Goal: Contribute content: Contribute content

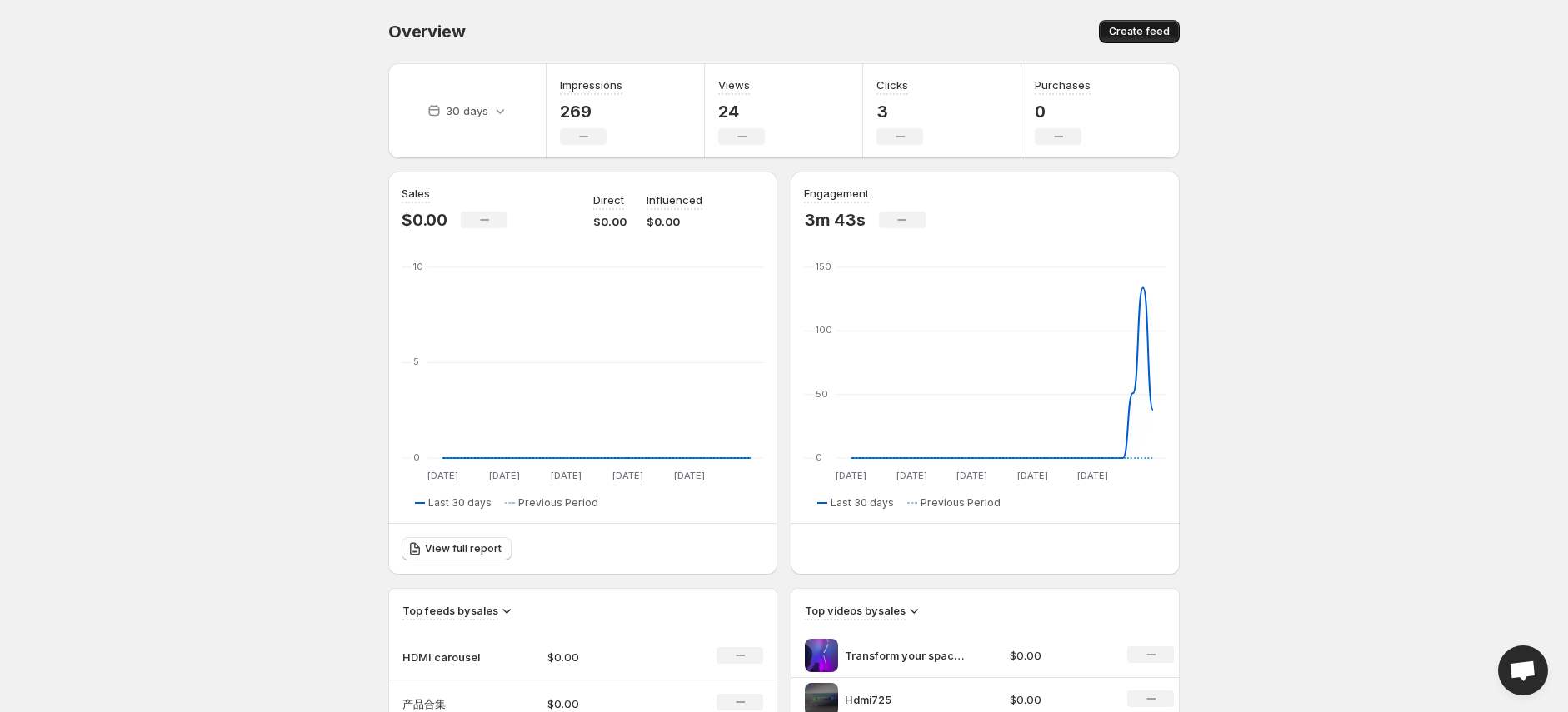
click at [1168, 34] on span "Create feed" at bounding box center [1140, 31] width 61 height 14
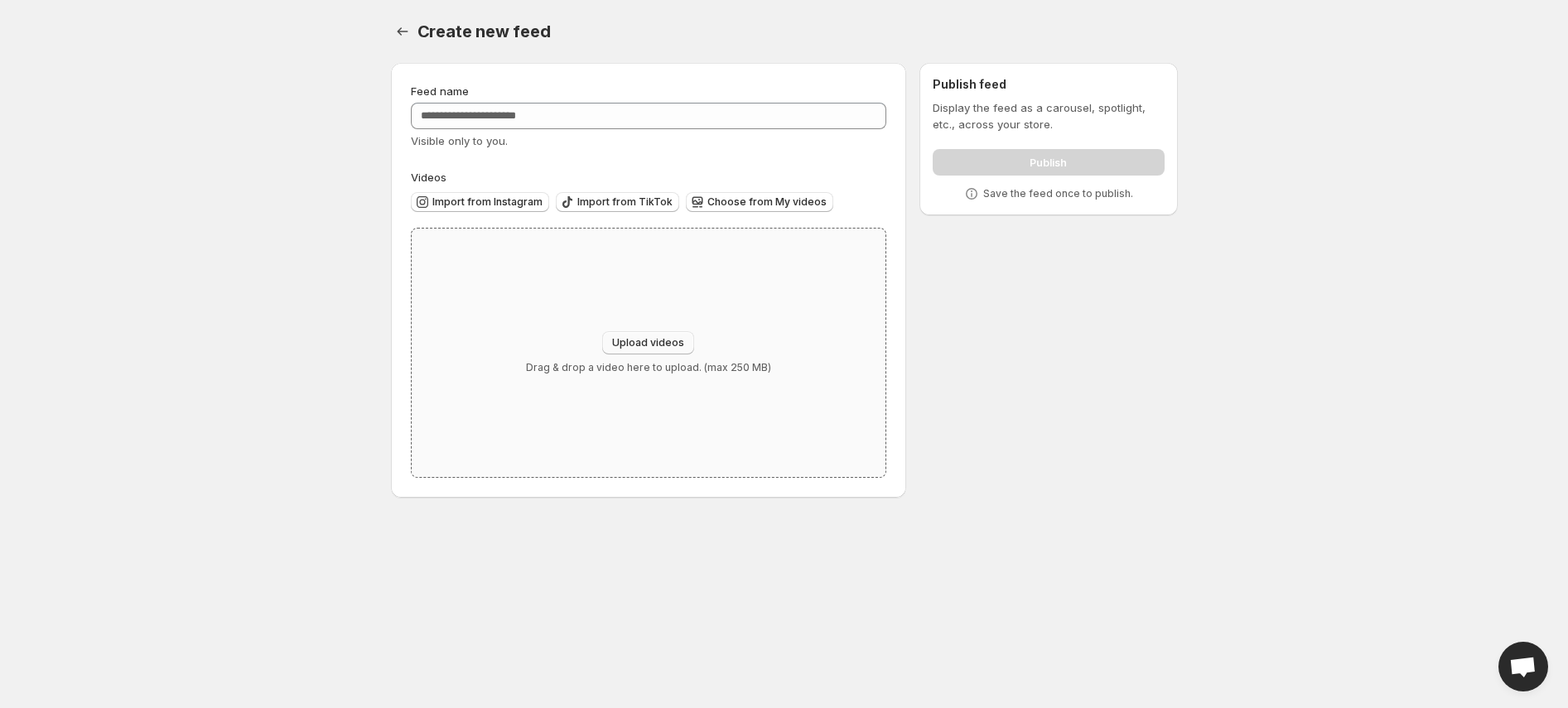
click at [675, 341] on span "Upload videos" at bounding box center [648, 343] width 72 height 14
type input "**********"
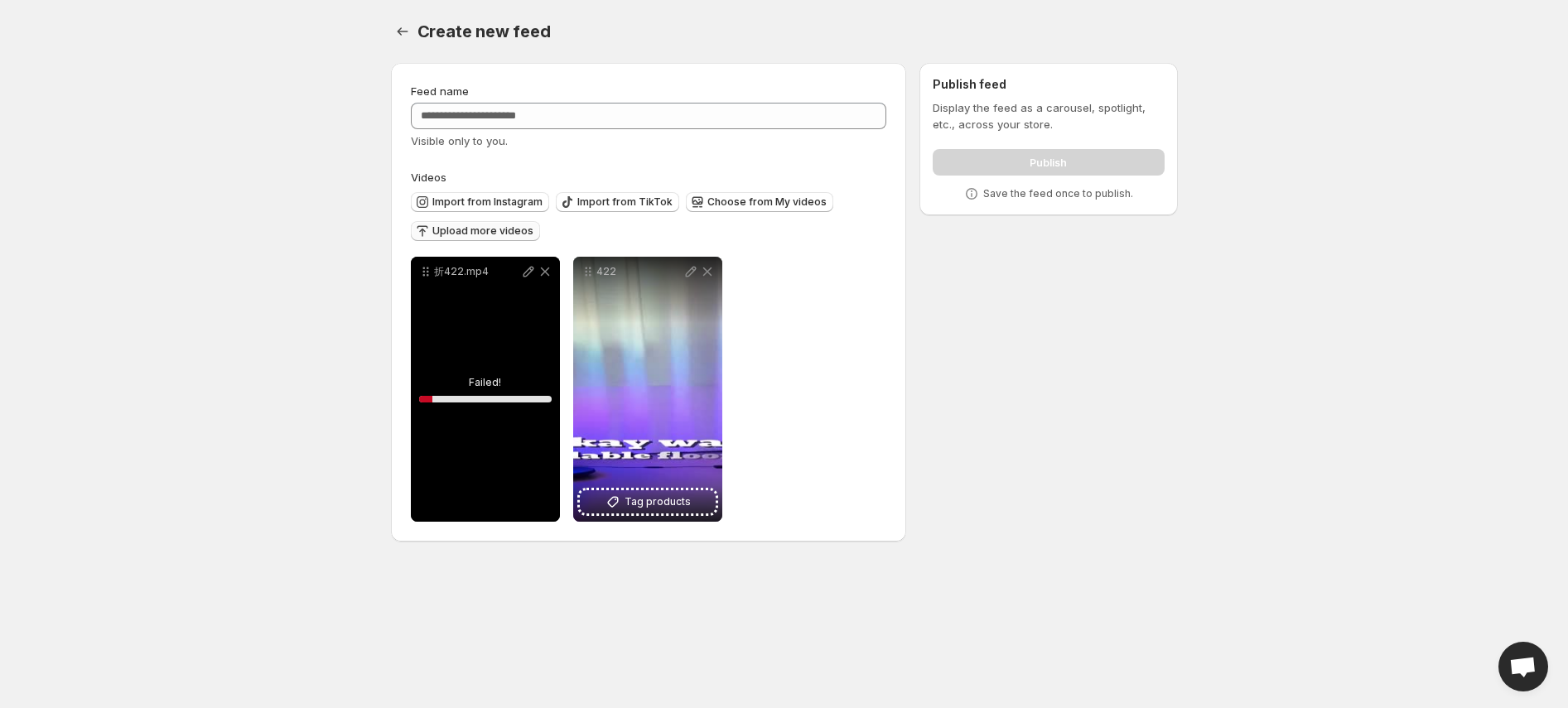
click at [474, 230] on span "Upload more videos" at bounding box center [482, 231] width 101 height 14
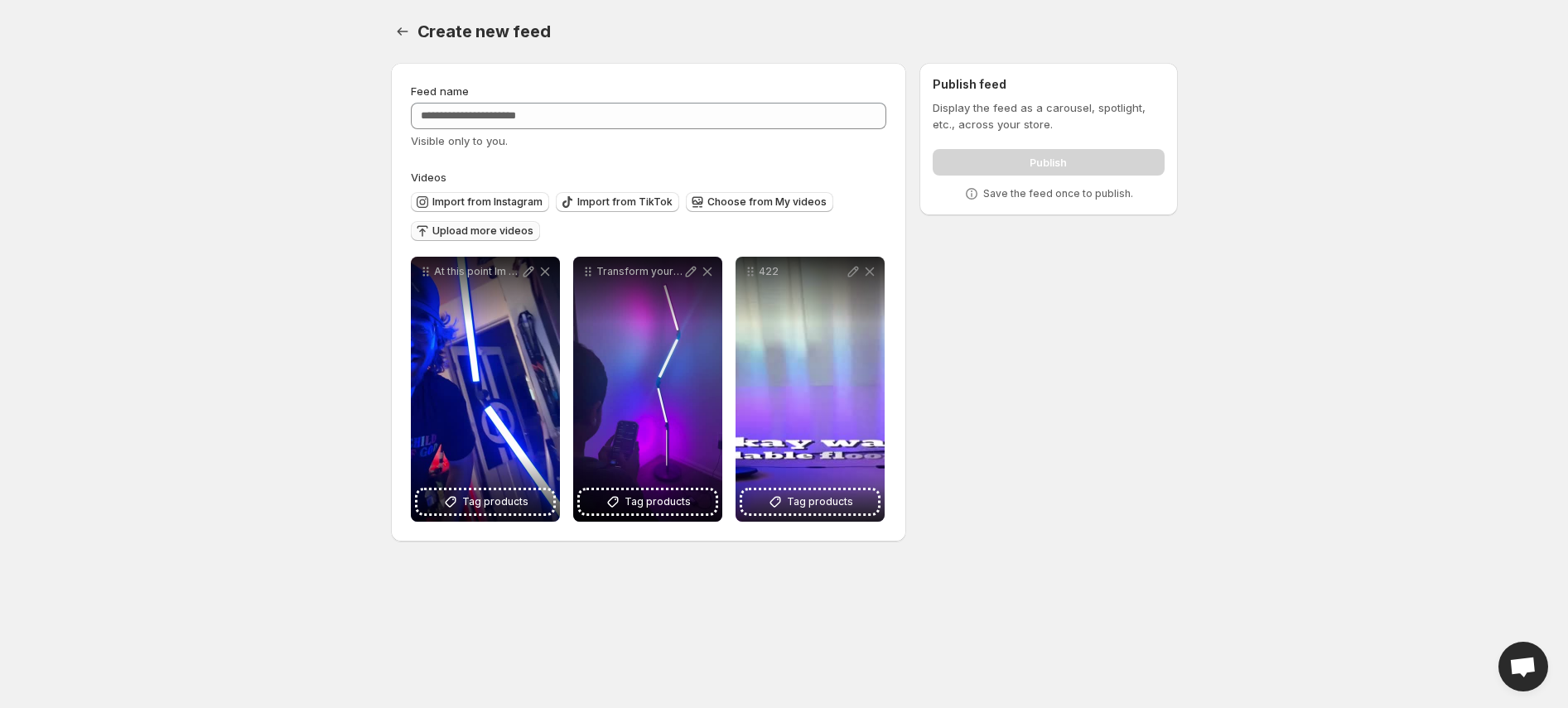
click at [418, 226] on icon "button" at bounding box center [422, 231] width 16 height 16
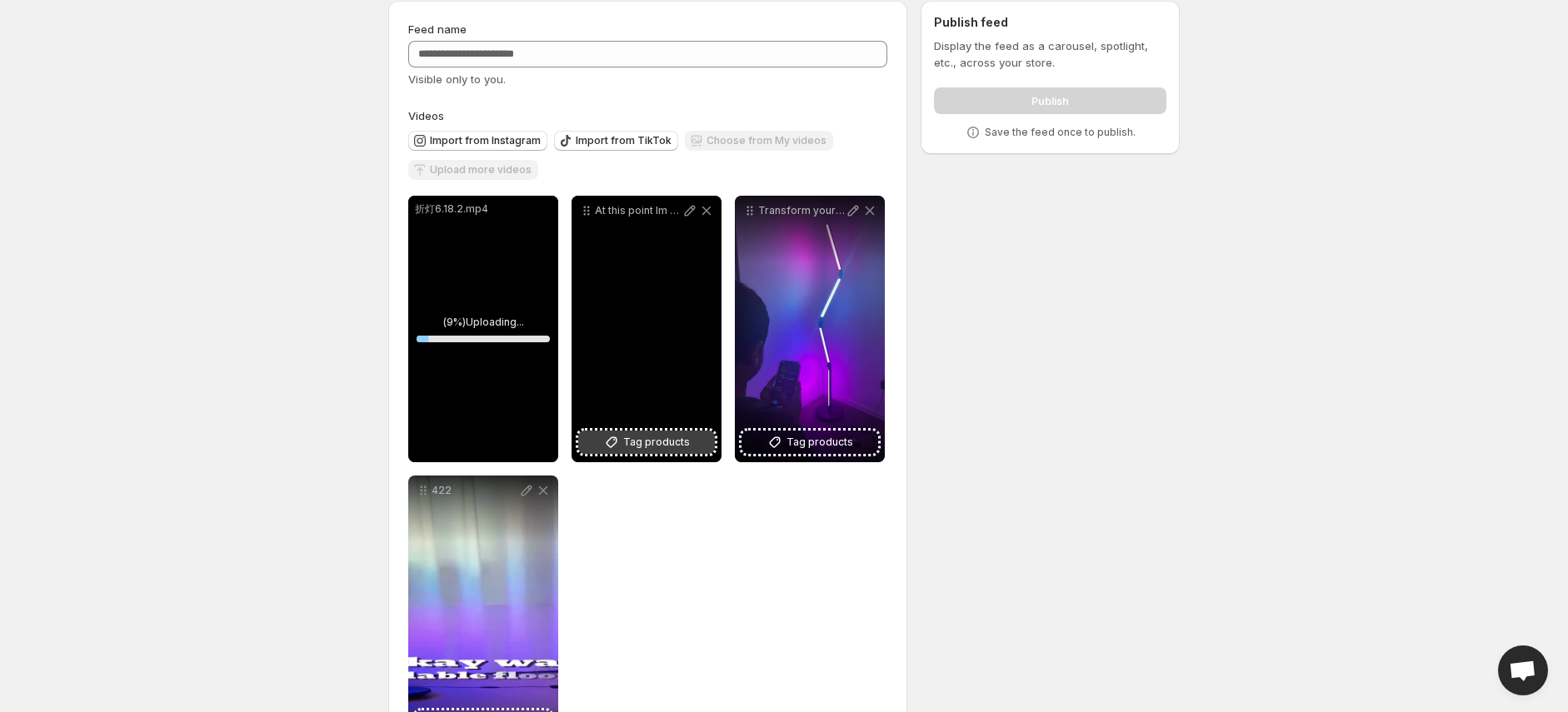
scroll to position [131, 0]
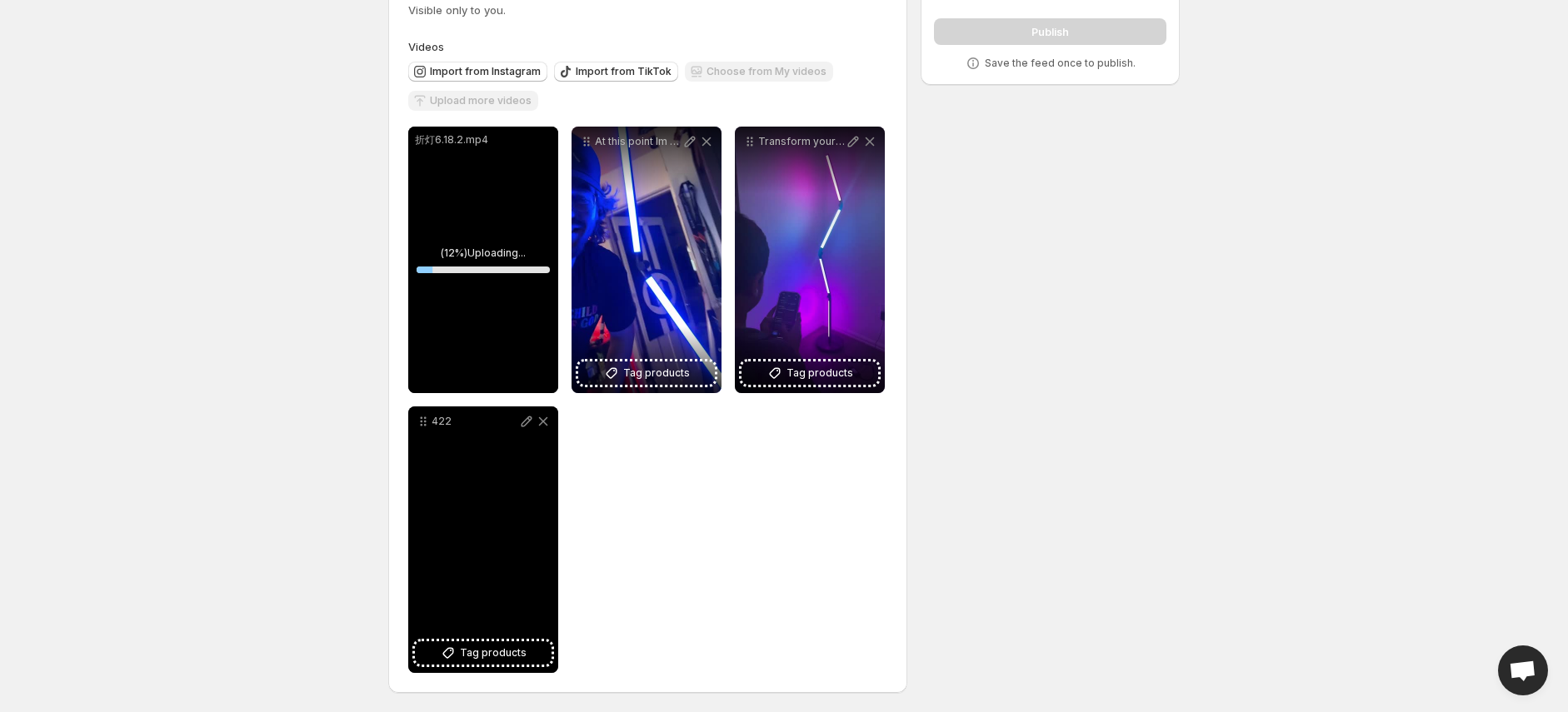
click at [522, 500] on div "422" at bounding box center [483, 539] width 150 height 266
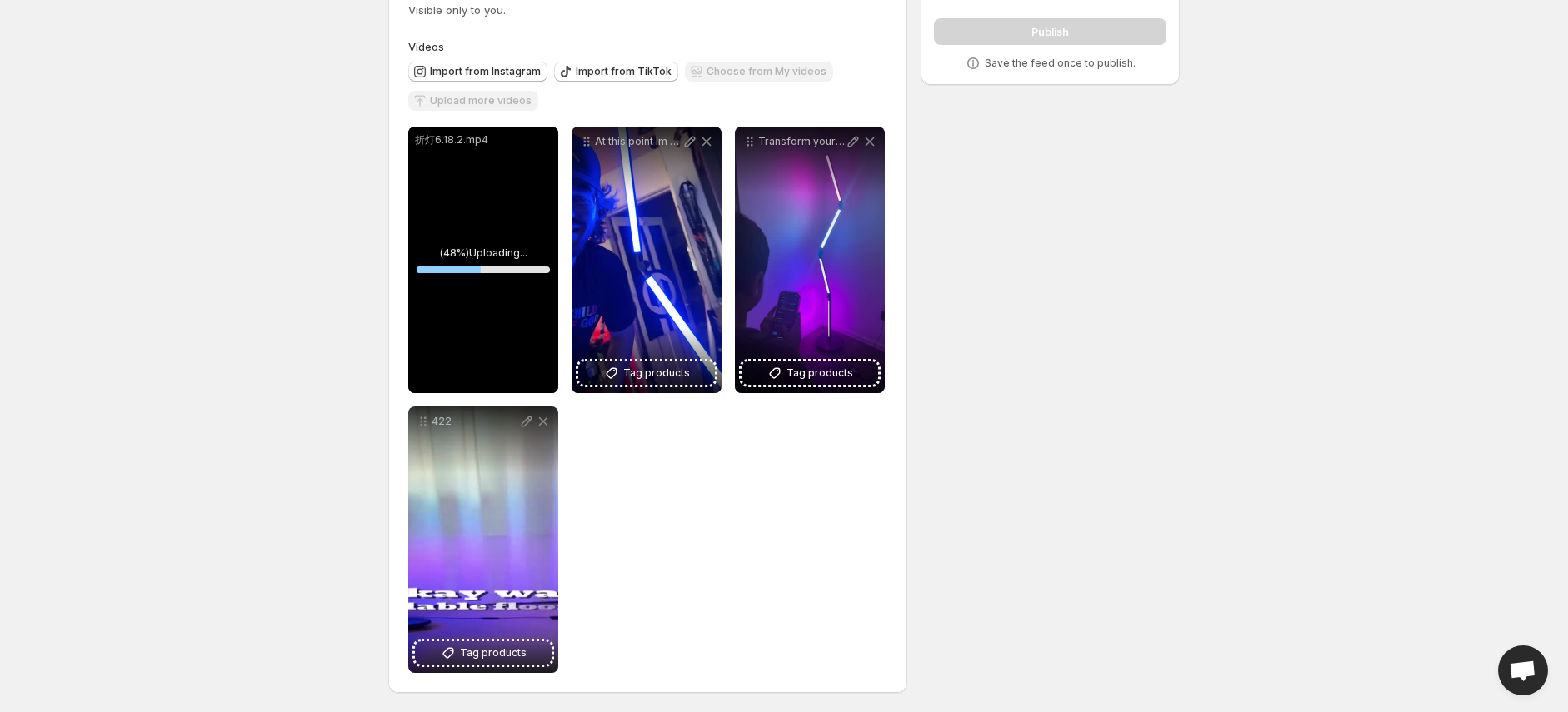
click at [505, 220] on div "折灯6.18.2.mp4" at bounding box center [483, 260] width 150 height 266
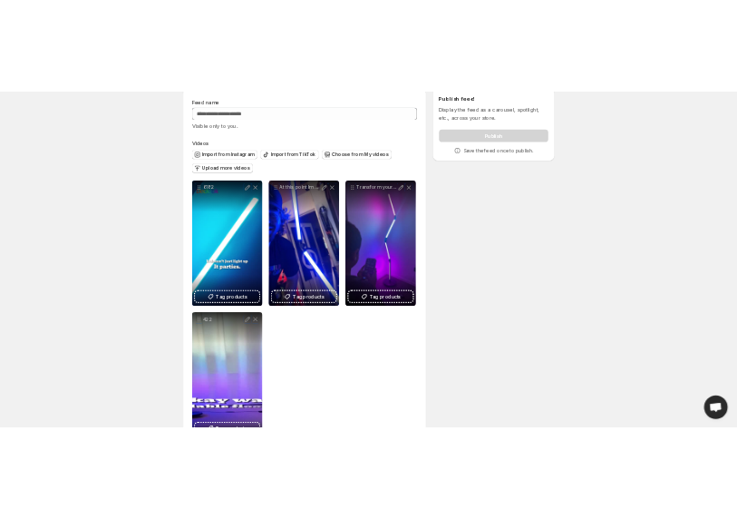
scroll to position [0, 0]
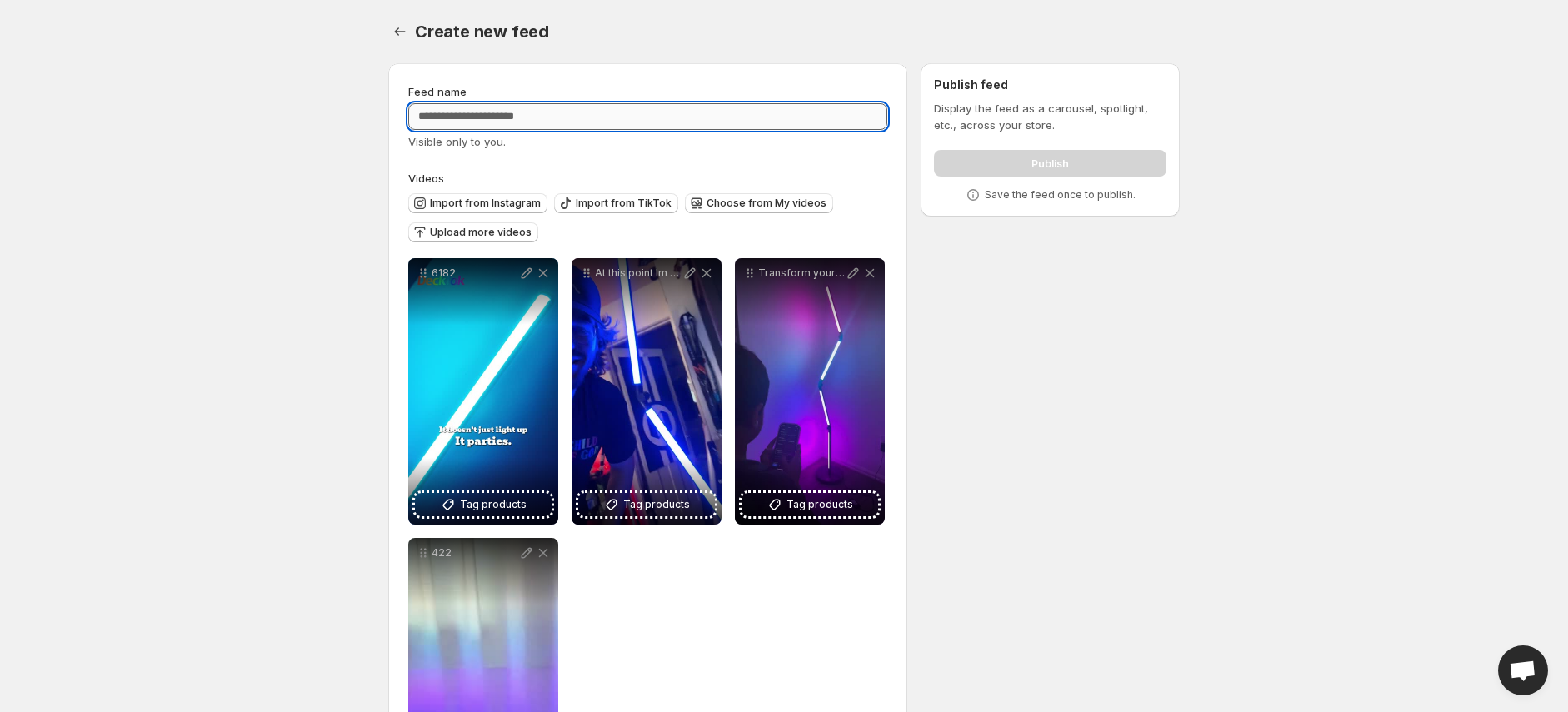
click at [534, 117] on input "Feed name" at bounding box center [647, 116] width 479 height 27
type input "***"
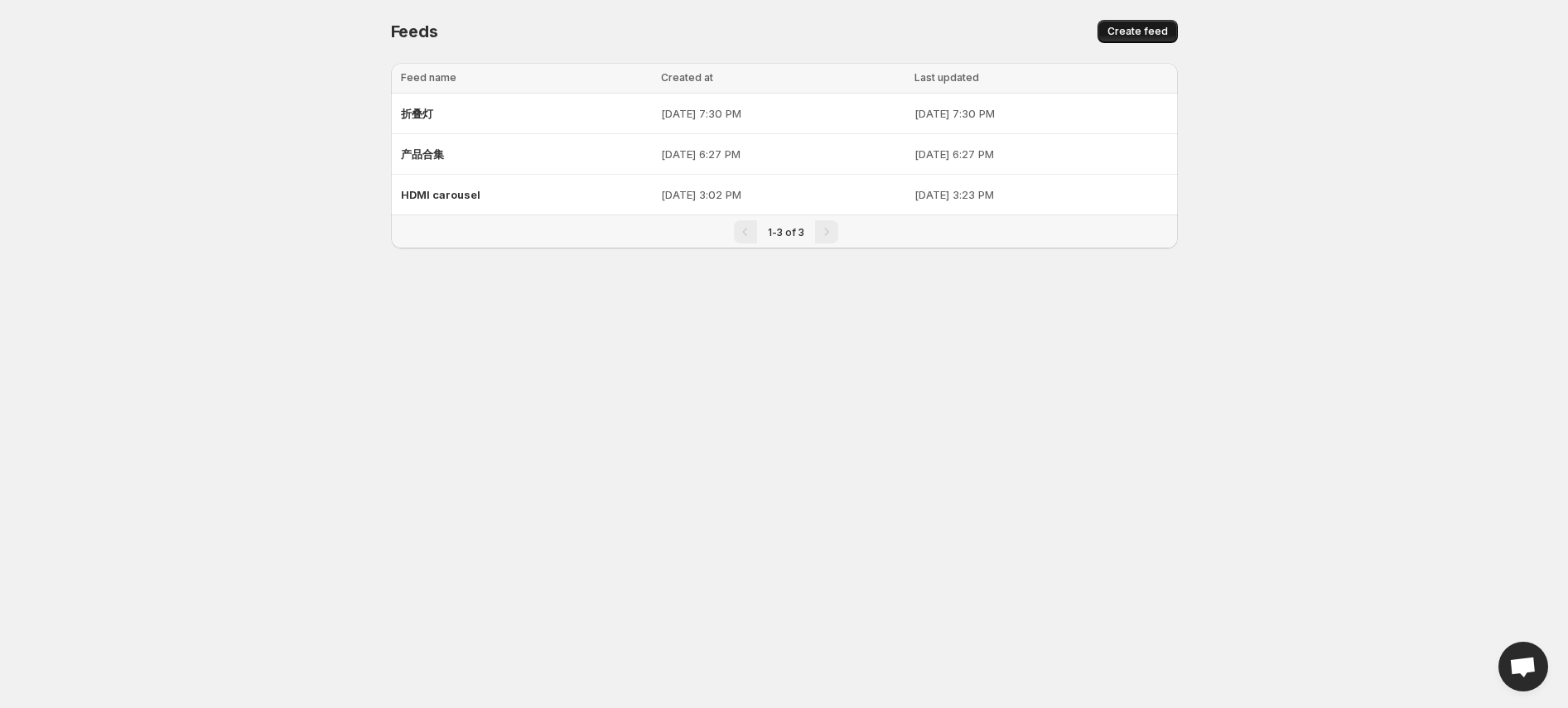
click at [1160, 31] on span "Create feed" at bounding box center [1138, 31] width 60 height 14
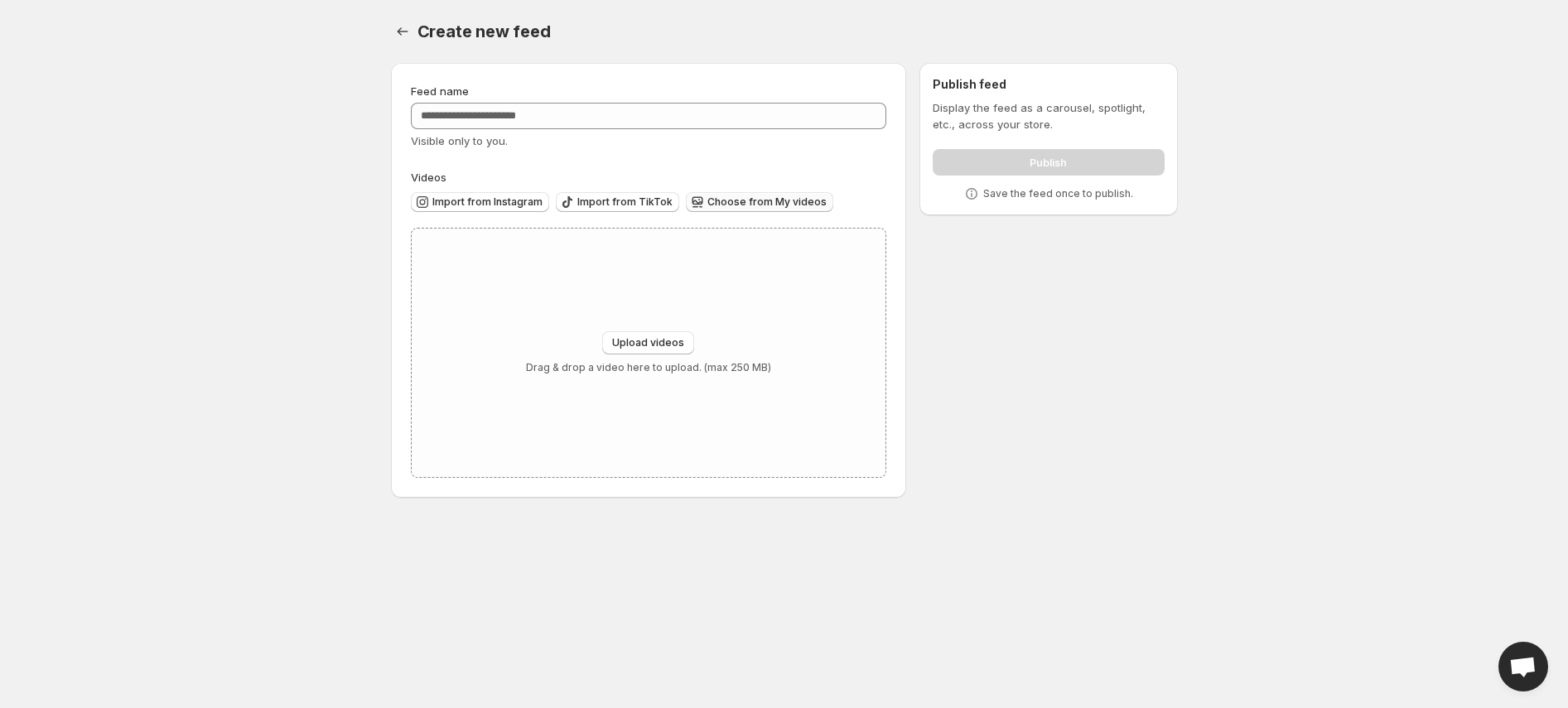
click at [776, 207] on span "Choose from My videos" at bounding box center [767, 202] width 120 height 14
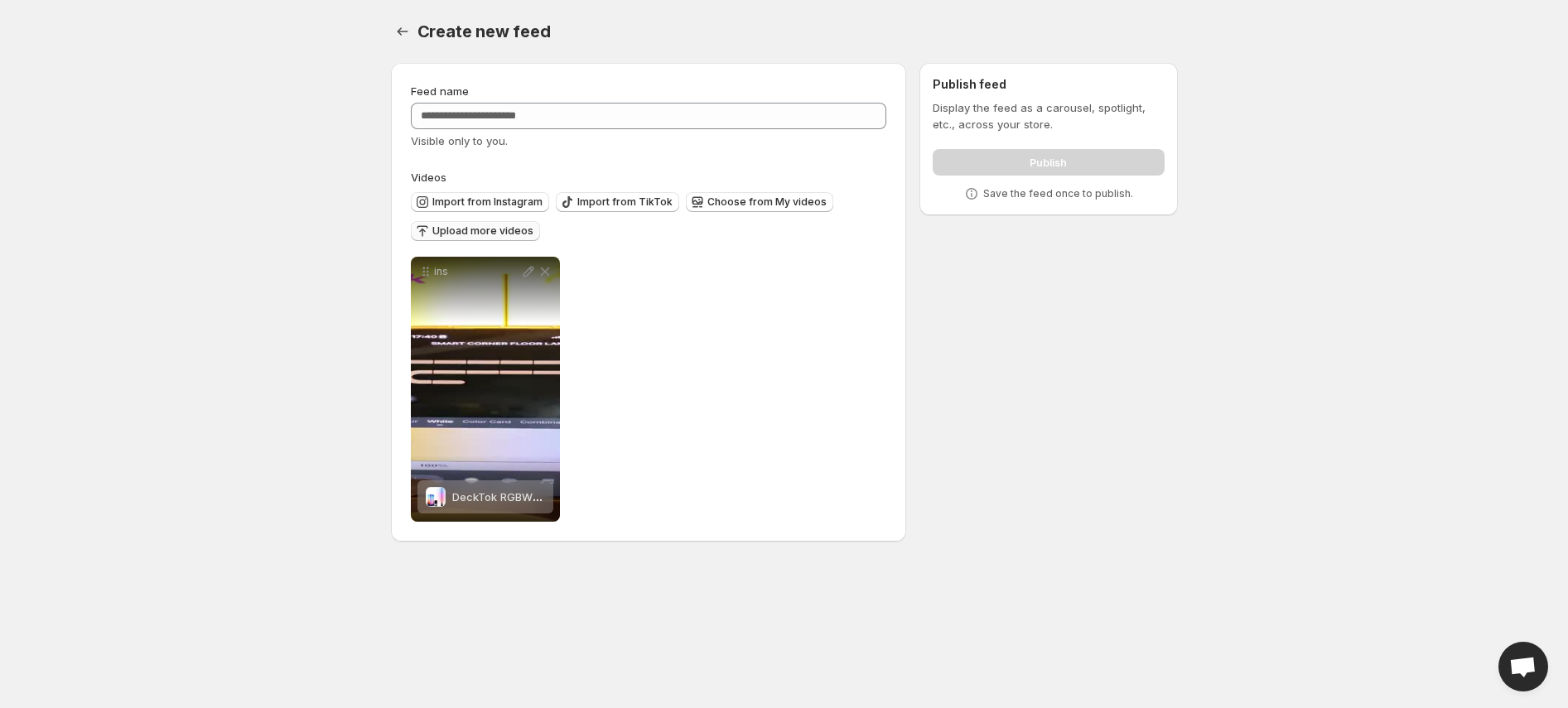
click at [482, 232] on span "Upload more videos" at bounding box center [482, 231] width 101 height 14
click at [519, 206] on span "Import from Instagram" at bounding box center [487, 202] width 111 height 14
click at [525, 202] on span "Import from Instagram" at bounding box center [487, 202] width 111 height 14
click at [508, 195] on button "Import from Instagram" at bounding box center [480, 202] width 138 height 20
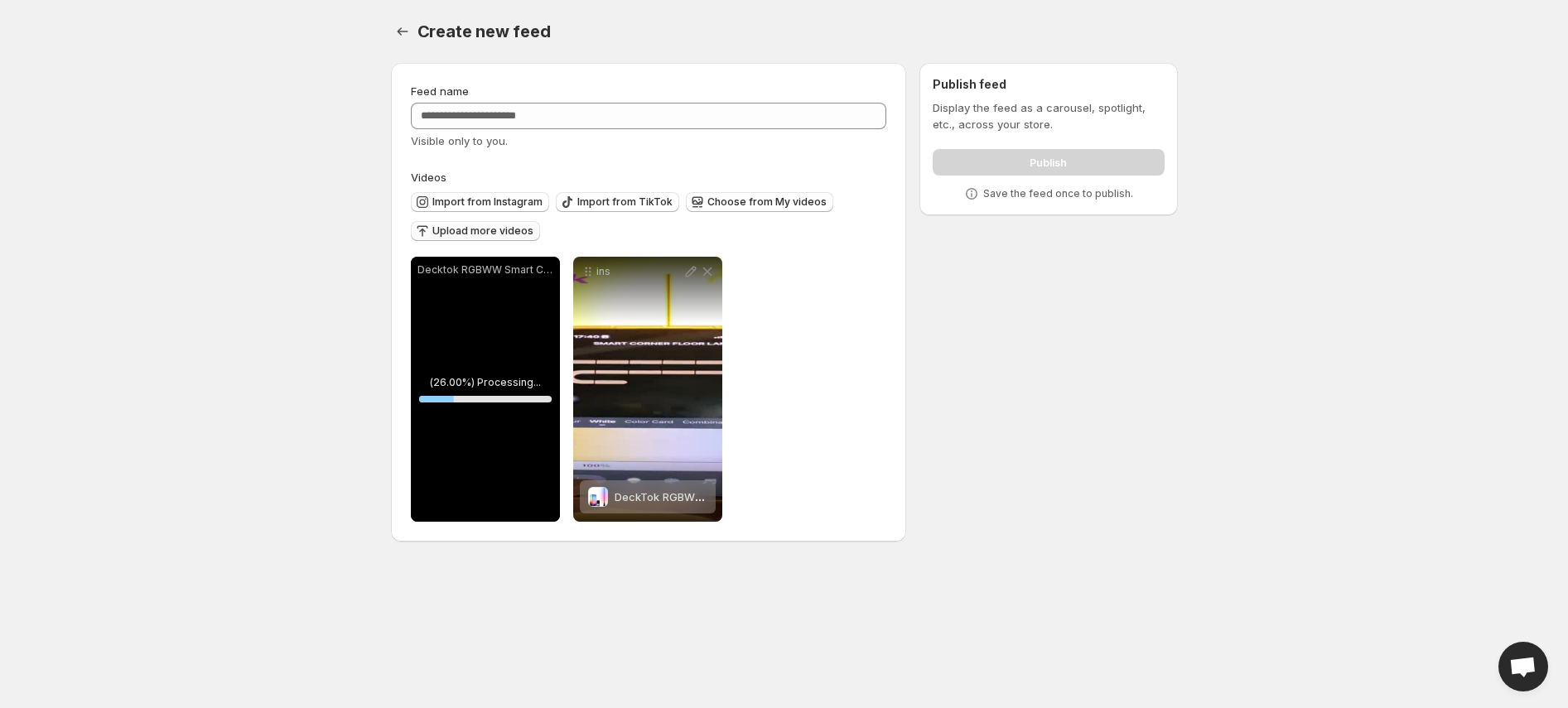
click at [503, 223] on button "Upload more videos" at bounding box center [475, 231] width 129 height 20
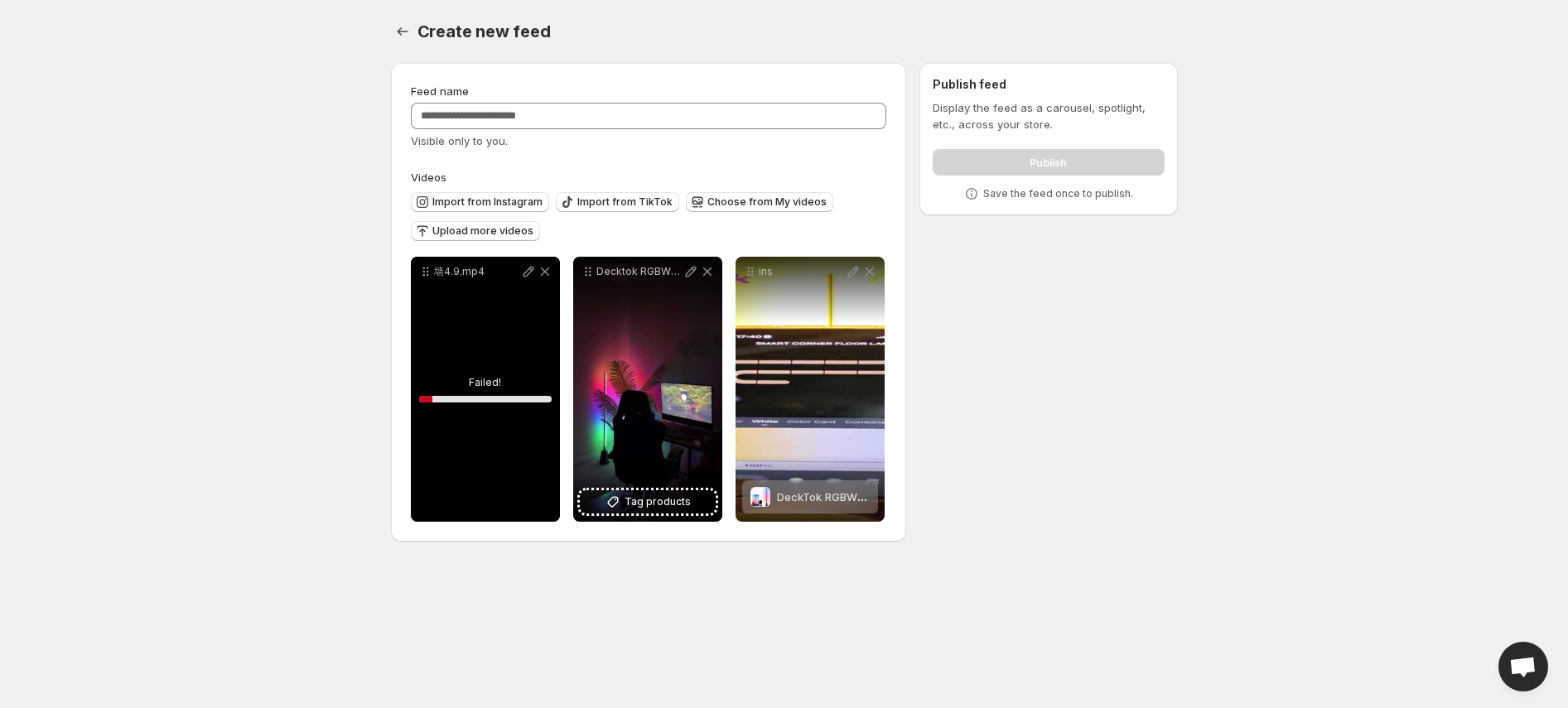
click at [501, 335] on div "墙4.9.mp4" at bounding box center [485, 389] width 149 height 265
click at [499, 323] on div "墙4.9.mp4" at bounding box center [485, 389] width 149 height 265
click at [539, 271] on icon at bounding box center [545, 271] width 16 height 16
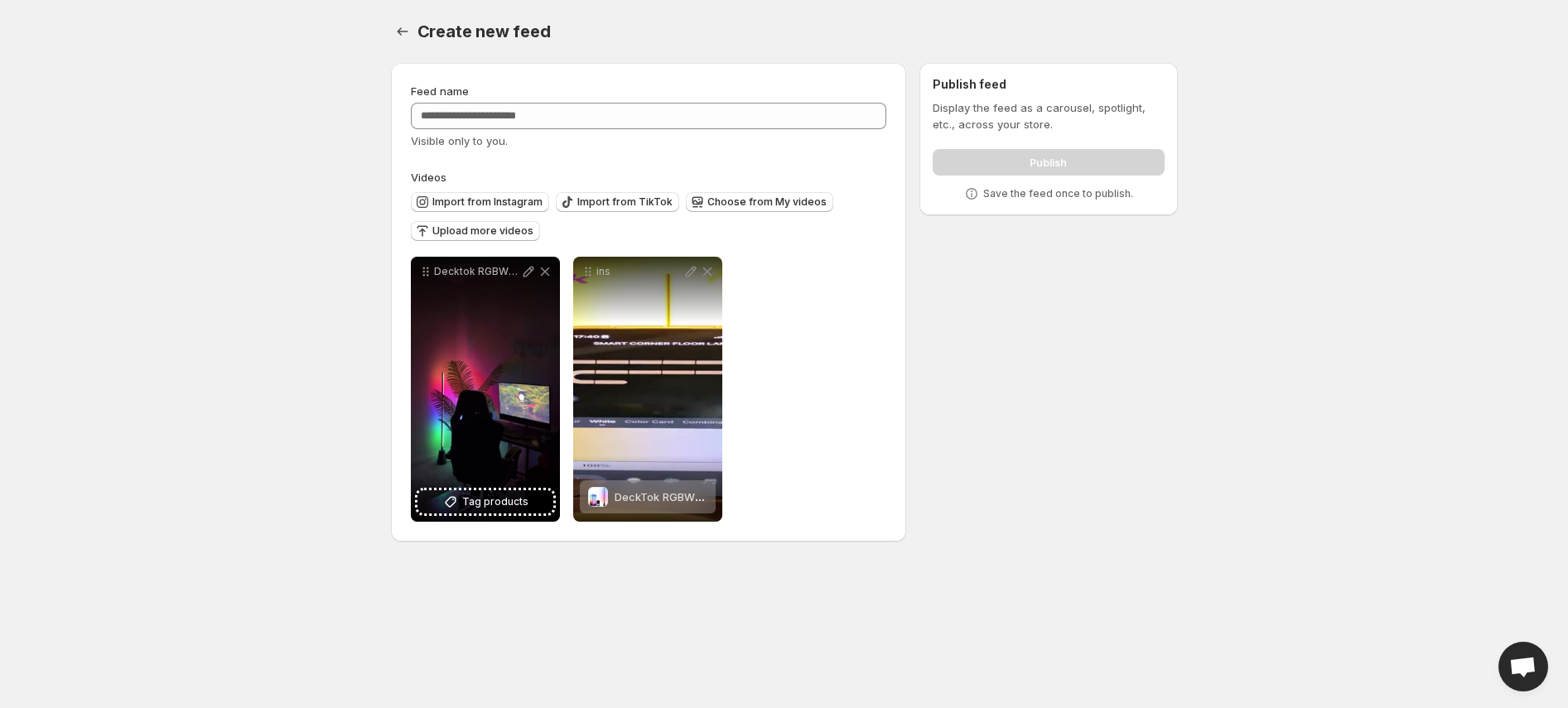
click at [539, 228] on div "Import from Instagram Import from TikTok Choose from My videos Upload more vide…" at bounding box center [645, 214] width 483 height 58
click at [499, 222] on button "Upload more videos" at bounding box center [475, 231] width 129 height 20
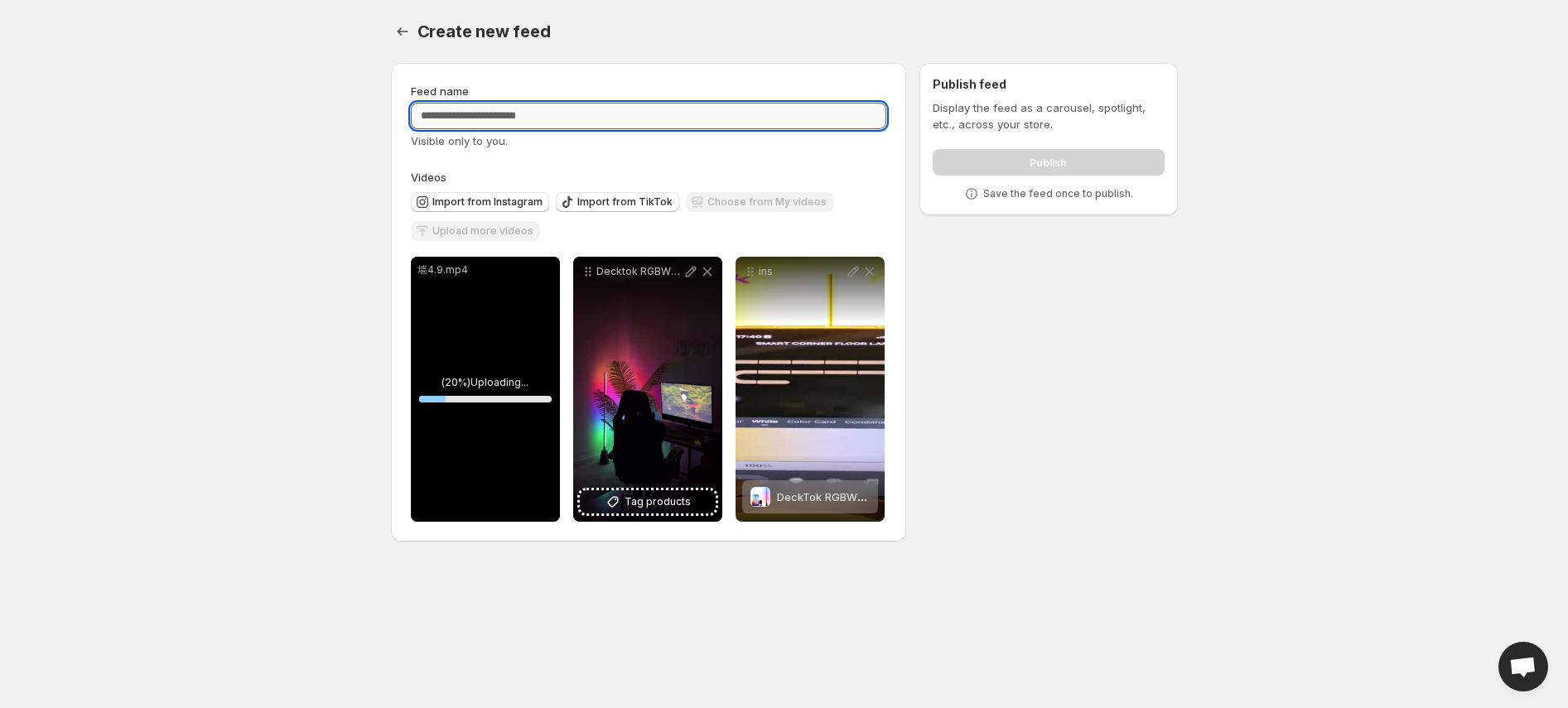
click at [524, 123] on input "Feed name" at bounding box center [649, 115] width 476 height 26
type input "***"
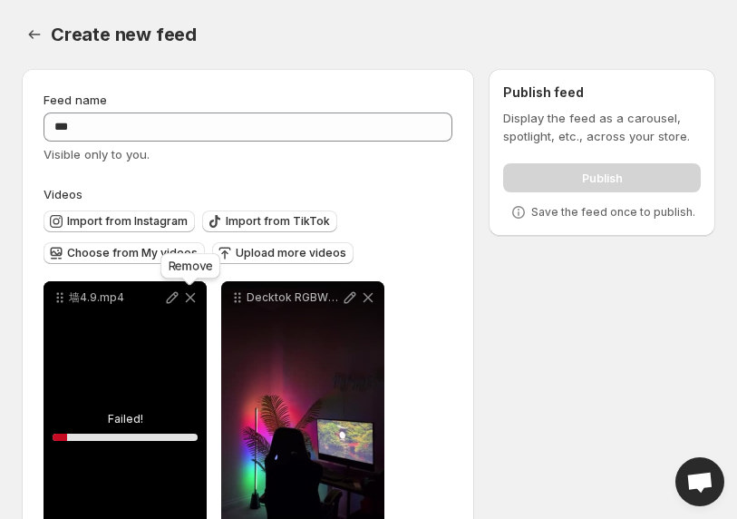
click at [190, 296] on icon at bounding box center [190, 297] width 18 height 18
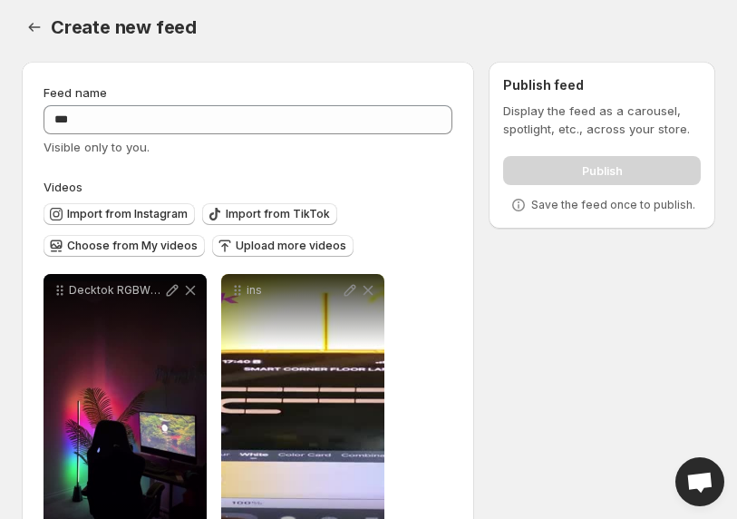
scroll to position [96, 0]
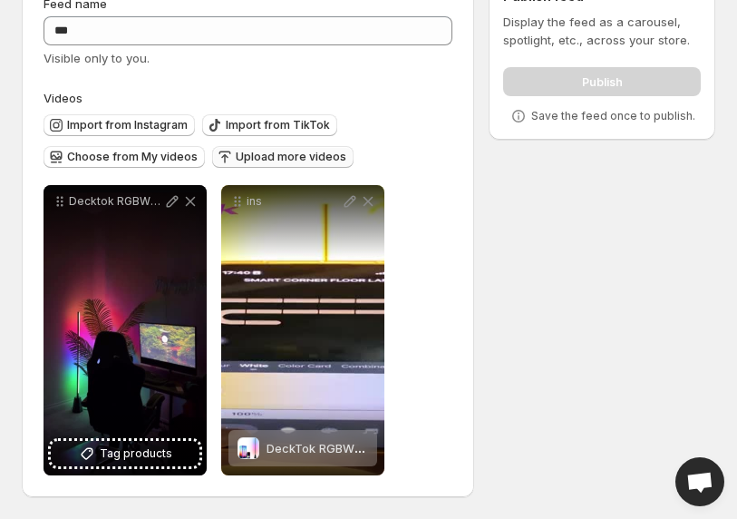
click at [290, 150] on span "Upload more videos" at bounding box center [291, 157] width 111 height 15
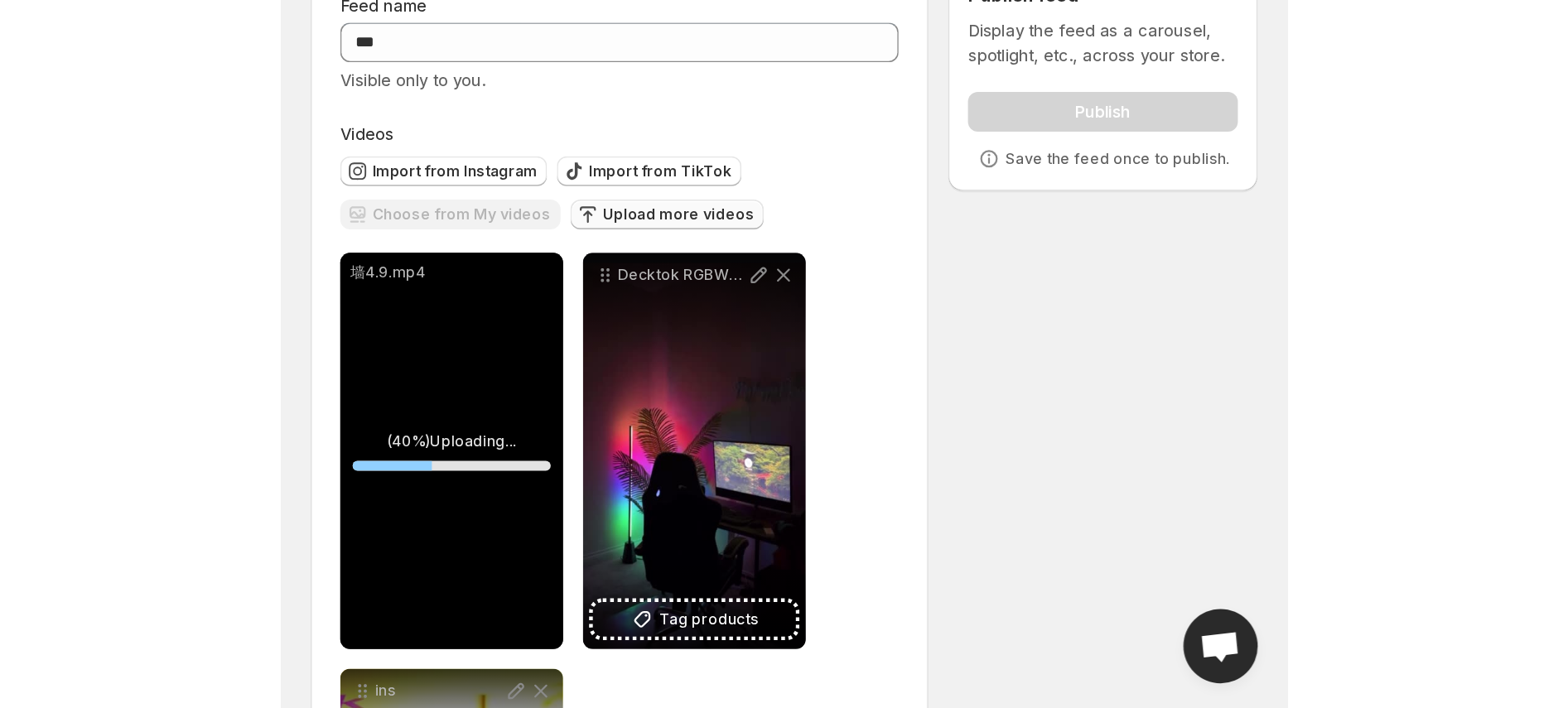
scroll to position [0, 0]
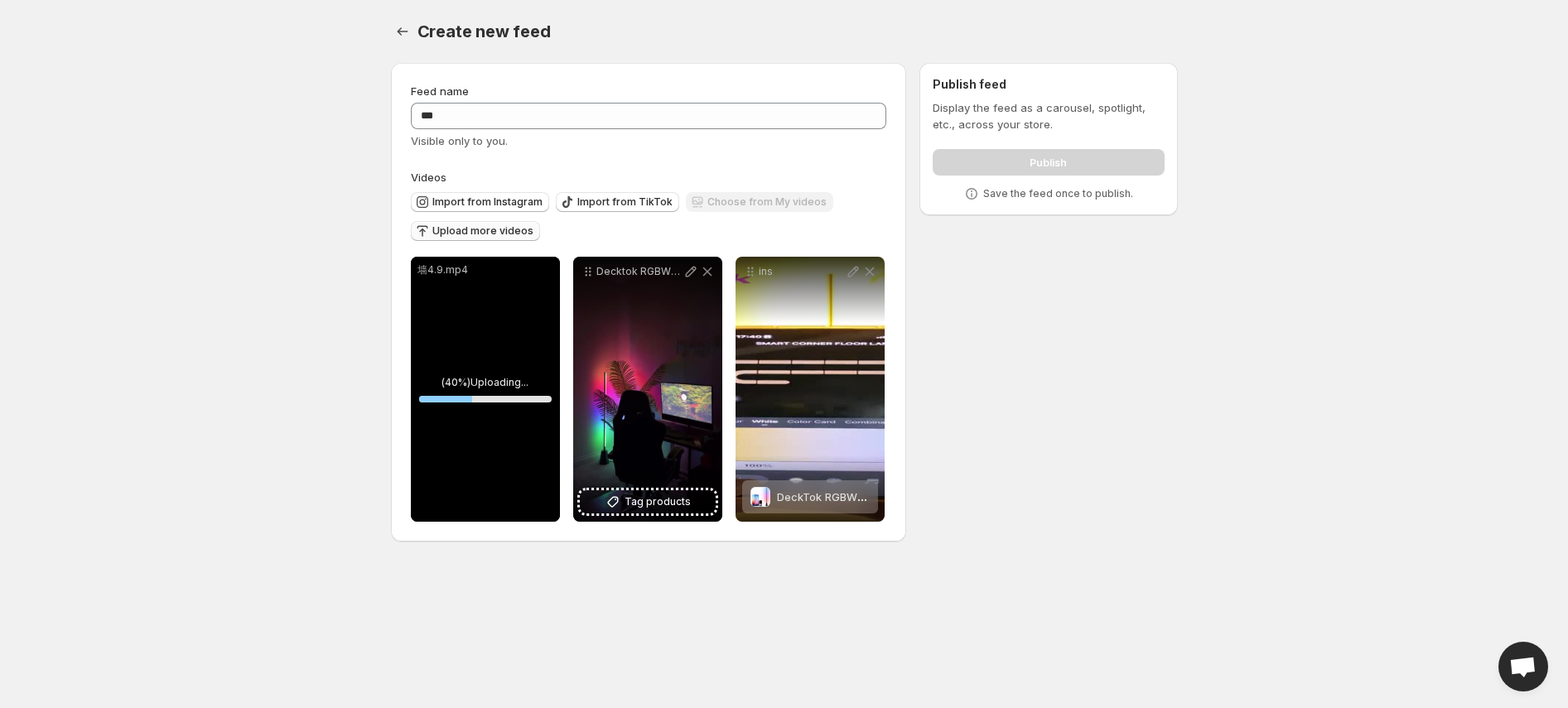
click at [493, 298] on div "墙4.9.mp4" at bounding box center [485, 389] width 149 height 265
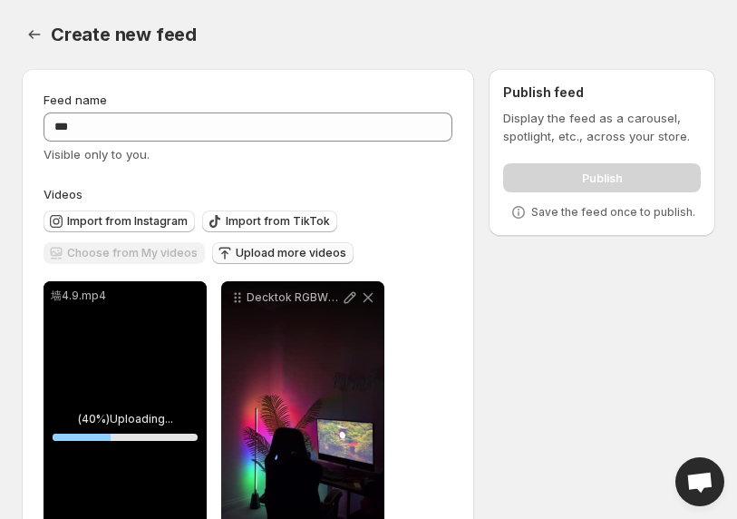
click at [185, 300] on p "墙4.9.mp4" at bounding box center [125, 295] width 149 height 15
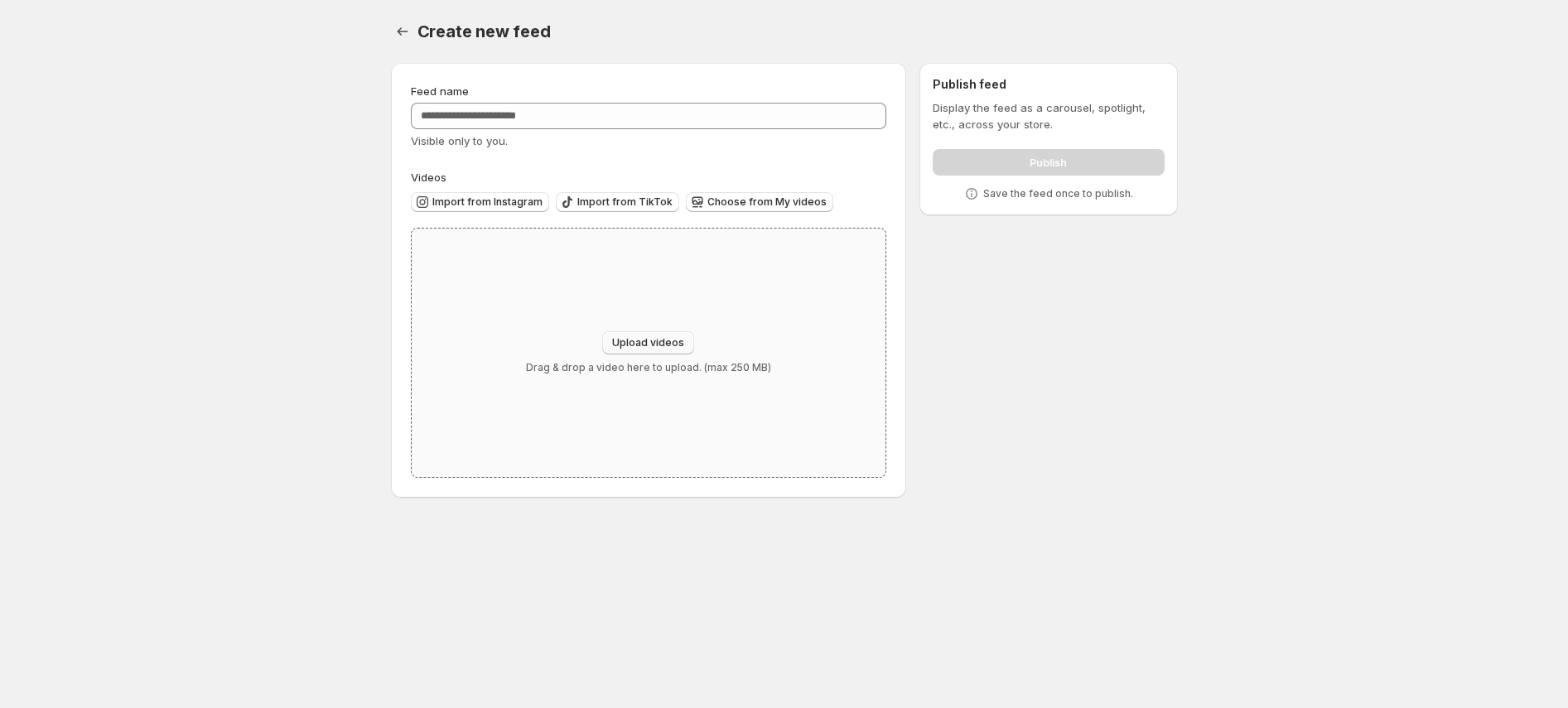
click at [652, 352] on button "Upload videos" at bounding box center [648, 343] width 92 height 23
type input "**********"
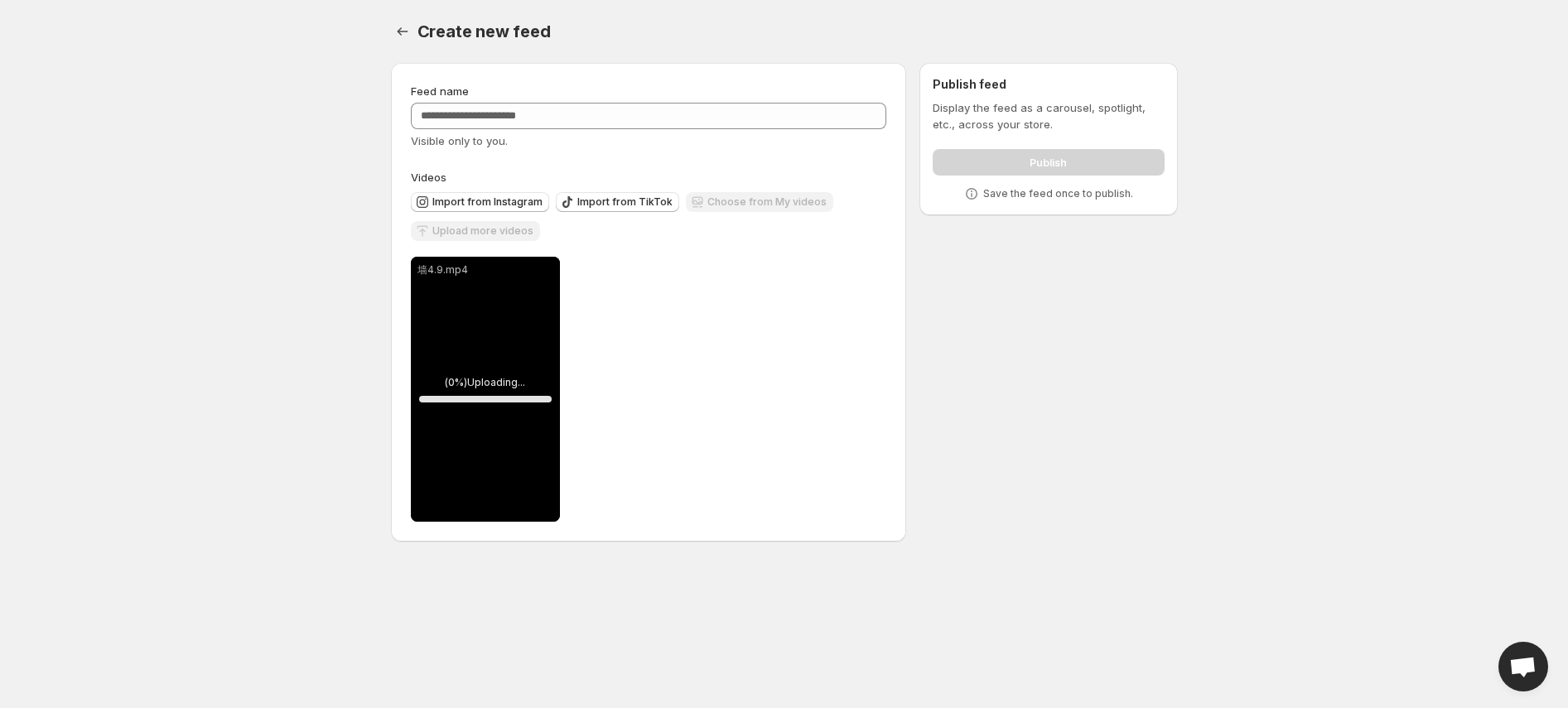
click at [576, 283] on div "墙4.9.mp4 ( 0 %) Uploading... 0 % Save Cancel Video title ******** File extensio…" at bounding box center [649, 389] width 476 height 265
click at [569, 296] on div "墙4.9.mp4 ( 0 %) Uploading... 0 % Save Cancel Video title ******** File extensio…" at bounding box center [649, 389] width 476 height 265
click at [528, 304] on div "墙4.9.mp4" at bounding box center [485, 389] width 149 height 265
click at [627, 235] on div "Import from Instagram Import from TikTok Choose from My videos Upload more vide…" at bounding box center [645, 214] width 483 height 58
